Goal: Check status

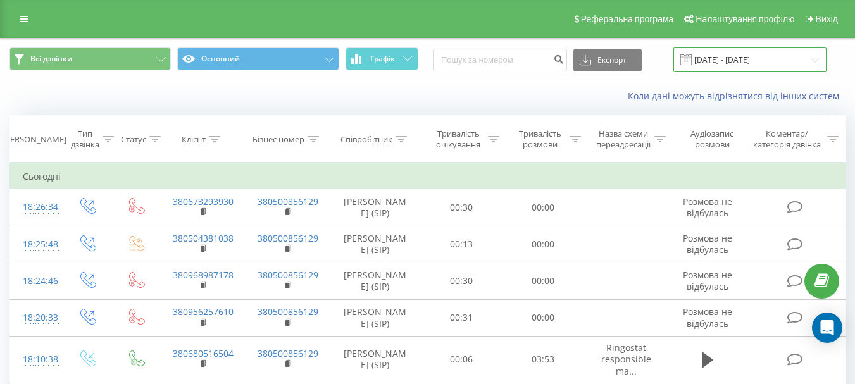
click at [728, 61] on input "[DATE] - [DATE]" at bounding box center [749, 59] width 153 height 25
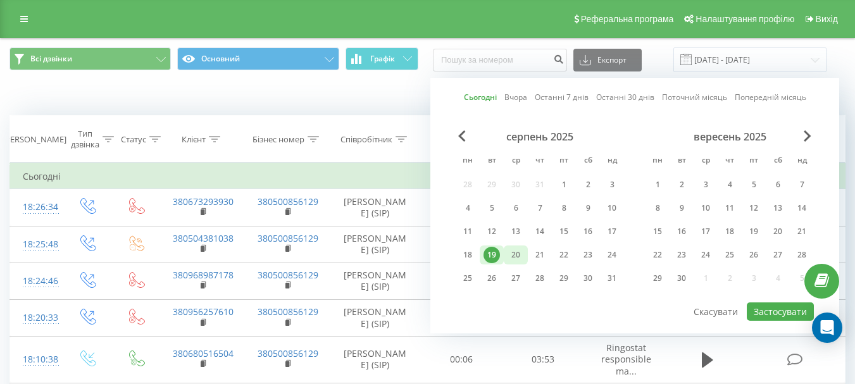
click at [515, 253] on div "20" at bounding box center [516, 255] width 16 height 16
drag, startPoint x: 794, startPoint y: 314, endPoint x: 770, endPoint y: 332, distance: 29.4
click at [792, 314] on button "Застосувати" at bounding box center [780, 312] width 67 height 18
type input "[DATE] - [DATE]"
